Goal: Information Seeking & Learning: Check status

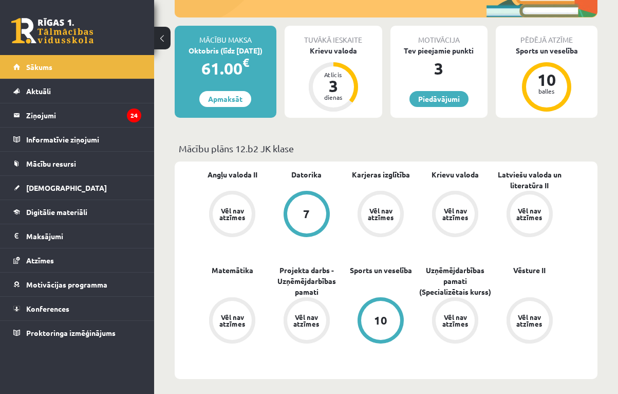
scroll to position [176, 0]
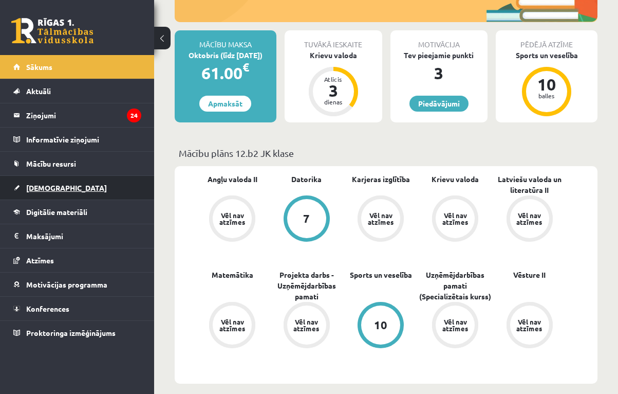
click at [93, 192] on link "[DEMOGRAPHIC_DATA]" at bounding box center [77, 188] width 128 height 24
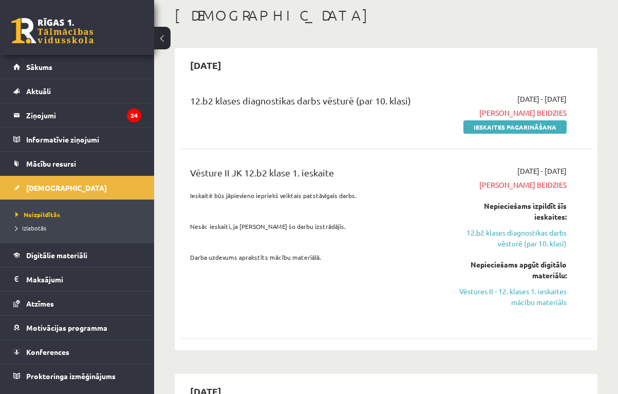
scroll to position [54, 0]
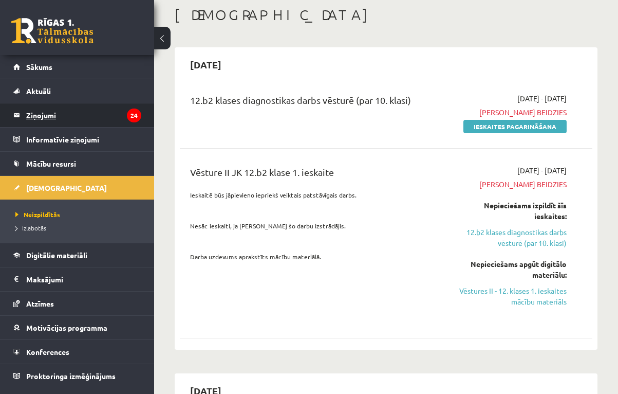
click at [124, 113] on legend "Ziņojumi 24" at bounding box center [83, 115] width 115 height 24
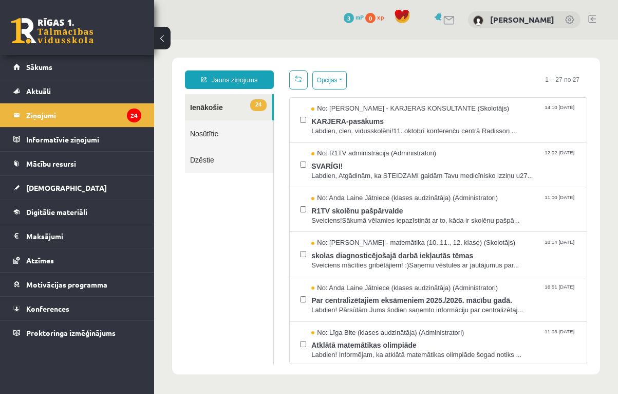
click at [213, 128] on link "Nosūtītie" at bounding box center [229, 133] width 88 height 26
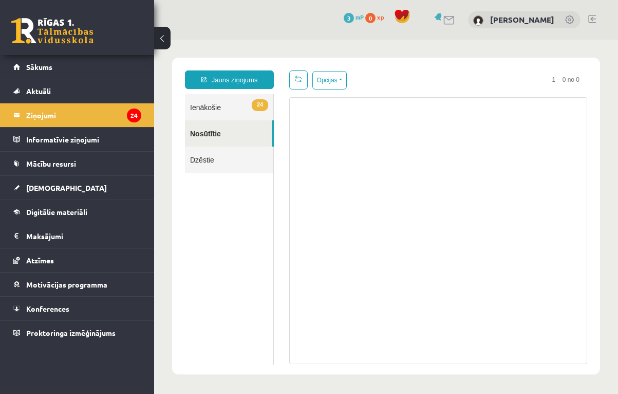
click at [231, 108] on link "24 Ienākošie" at bounding box center [229, 107] width 88 height 26
click at [214, 104] on link "24 Ienākošie" at bounding box center [229, 107] width 88 height 26
click at [212, 132] on link "Nosūtītie" at bounding box center [228, 133] width 87 height 26
click at [211, 108] on link "24 Ienākošie" at bounding box center [229, 107] width 88 height 26
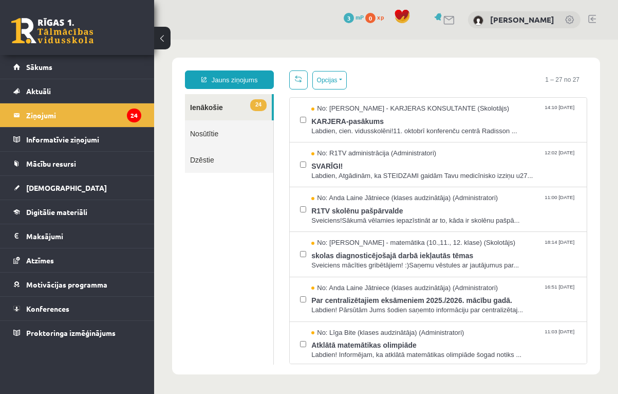
drag, startPoint x: 528, startPoint y: 53, endPoint x: 218, endPoint y: 141, distance: 321.6
click at [218, 141] on link "Nosūtītie" at bounding box center [229, 133] width 88 height 26
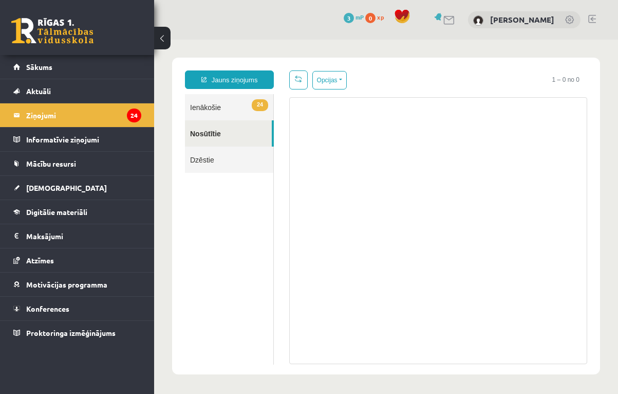
click at [218, 133] on link "Nosūtītie" at bounding box center [228, 133] width 87 height 26
click at [207, 161] on link "Dzēstie" at bounding box center [229, 159] width 88 height 26
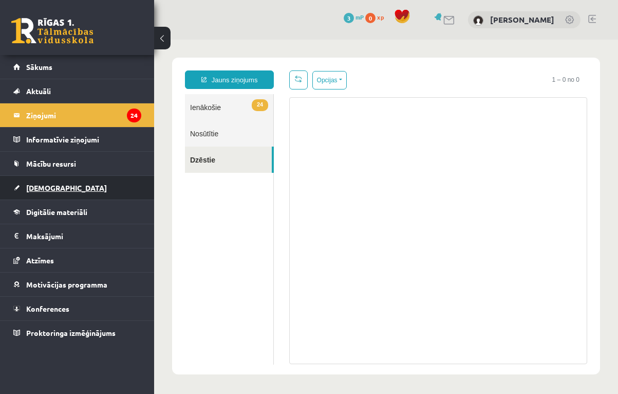
click at [78, 183] on link "[DEMOGRAPHIC_DATA]" at bounding box center [77, 188] width 128 height 24
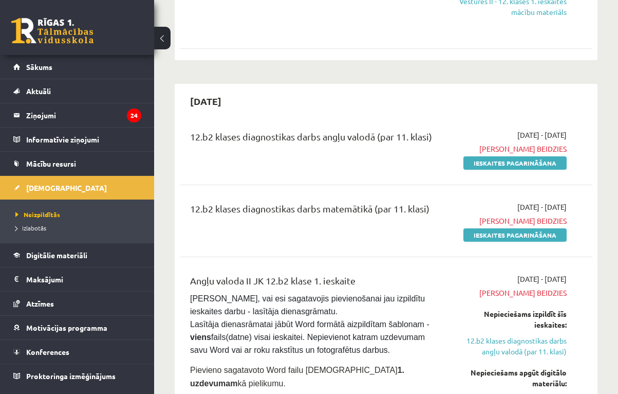
scroll to position [344, 0]
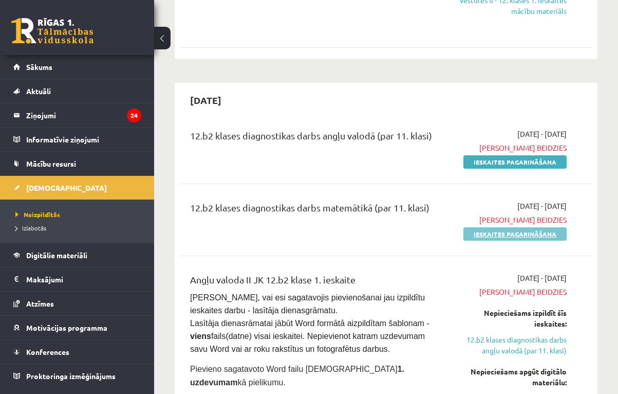
click at [509, 229] on link "Ieskaites pagarināšana" at bounding box center [514, 233] width 103 height 13
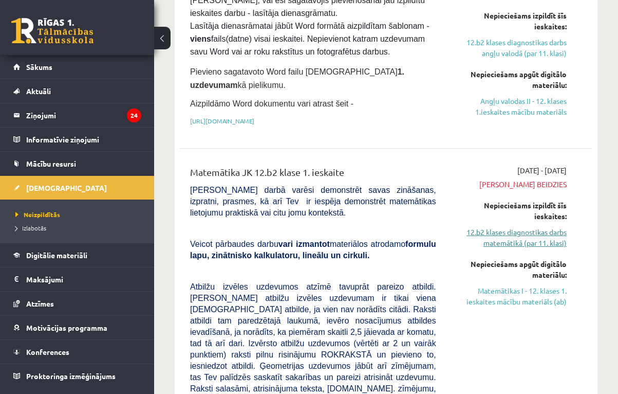
scroll to position [569, 0]
click at [520, 246] on link "12.b2 klases diagnostikas darbs matemātikā (par 11. klasi)" at bounding box center [509, 238] width 115 height 22
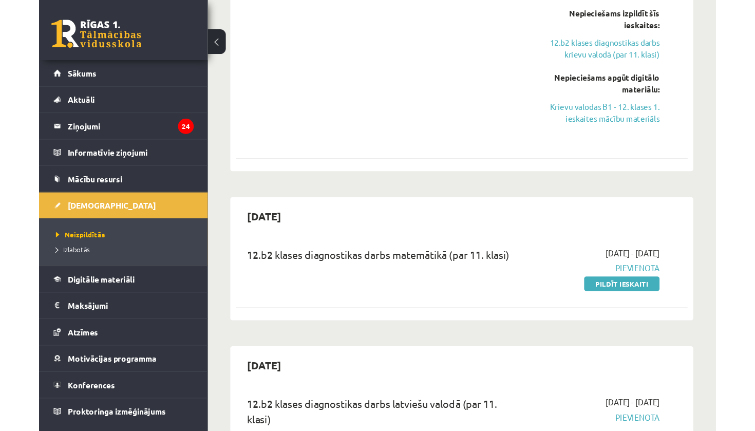
scroll to position [1402, 0]
